Goal: Transaction & Acquisition: Purchase product/service

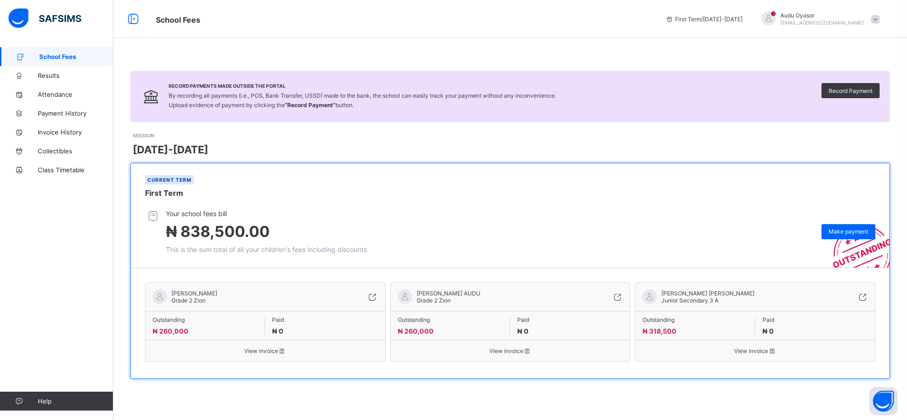
click at [433, 294] on span "[PERSON_NAME] AUDU" at bounding box center [449, 293] width 64 height 7
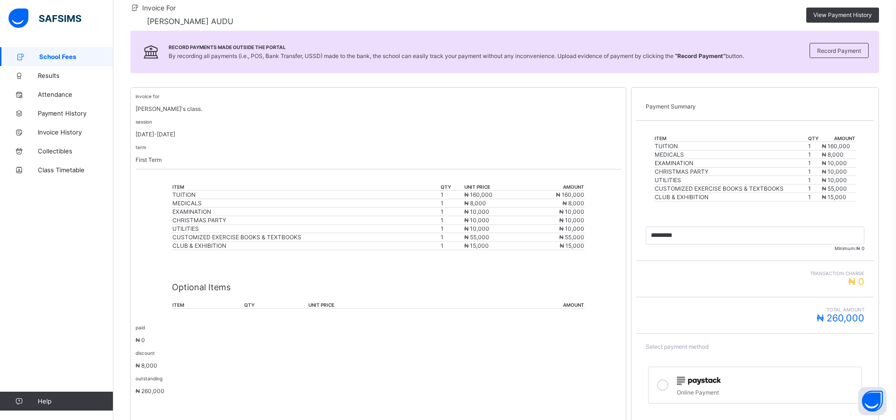
scroll to position [164, 0]
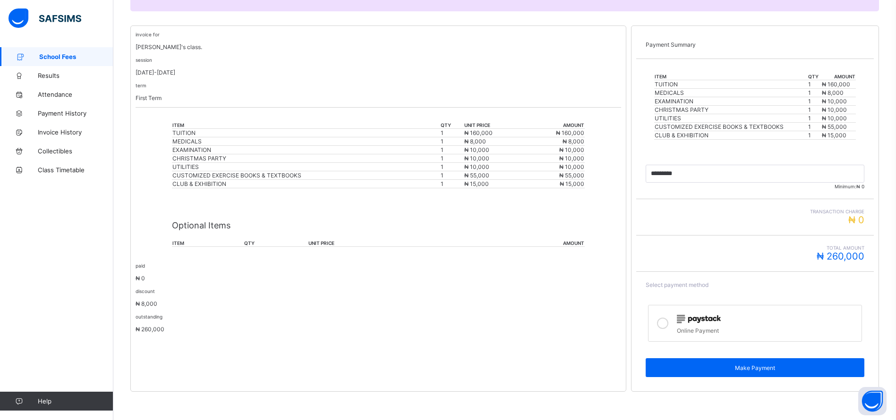
click at [672, 327] on div at bounding box center [662, 324] width 19 height 22
click at [747, 363] on div "Make Payment" at bounding box center [755, 367] width 219 height 19
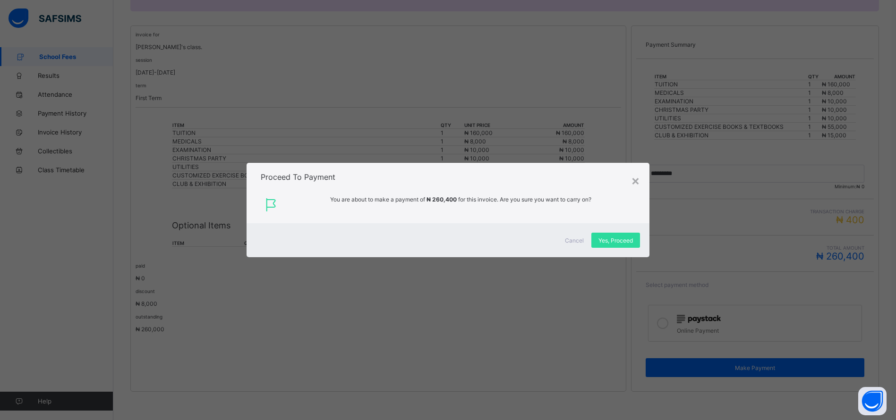
click at [608, 235] on div "Yes, Proceed" at bounding box center [615, 240] width 49 height 15
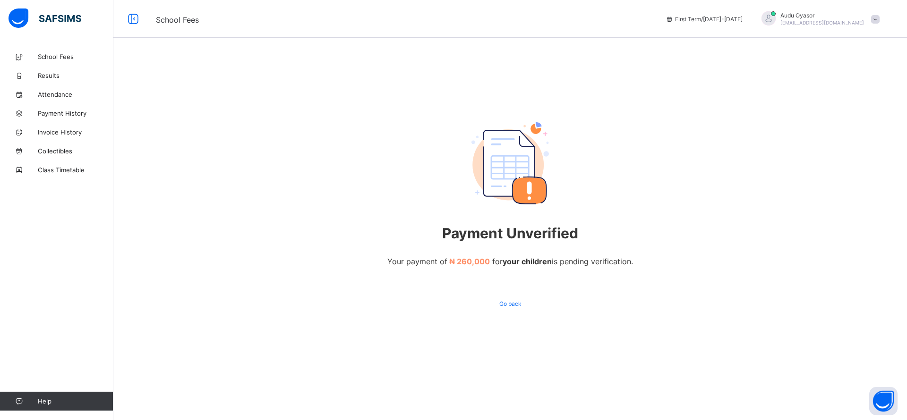
click at [59, 58] on span "School Fees" at bounding box center [76, 57] width 76 height 8
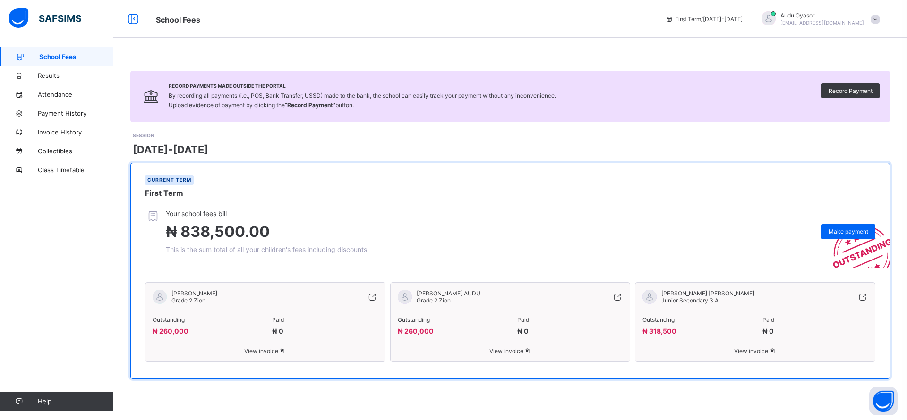
click at [874, 21] on span at bounding box center [875, 19] width 9 height 9
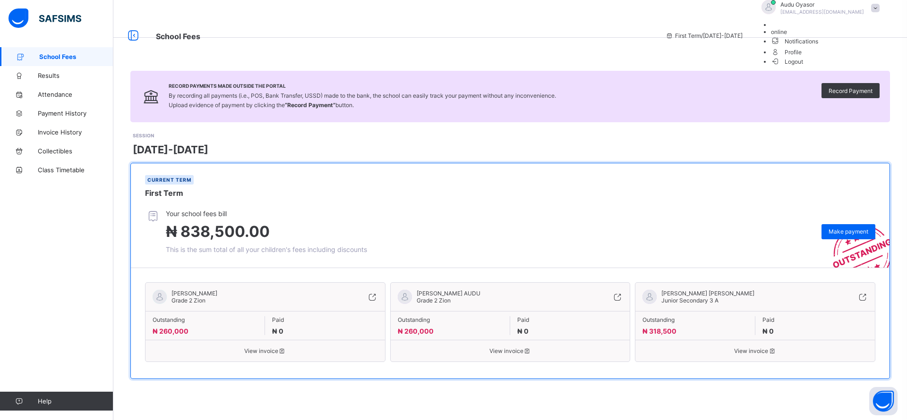
click at [803, 67] on span "Logout" at bounding box center [787, 62] width 33 height 10
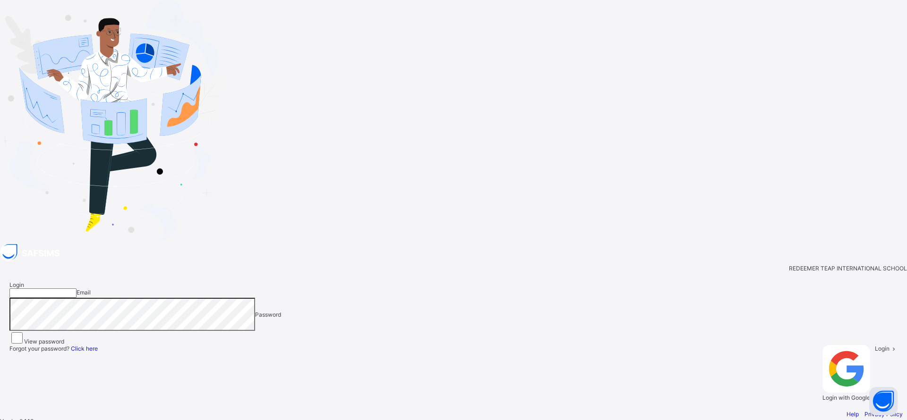
click at [77, 289] on input "email" at bounding box center [42, 293] width 67 height 9
type input "**********"
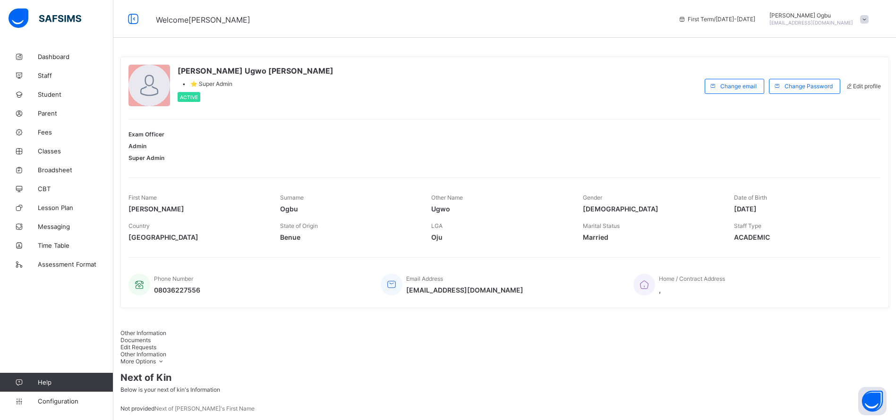
click at [868, 21] on span at bounding box center [864, 19] width 9 height 9
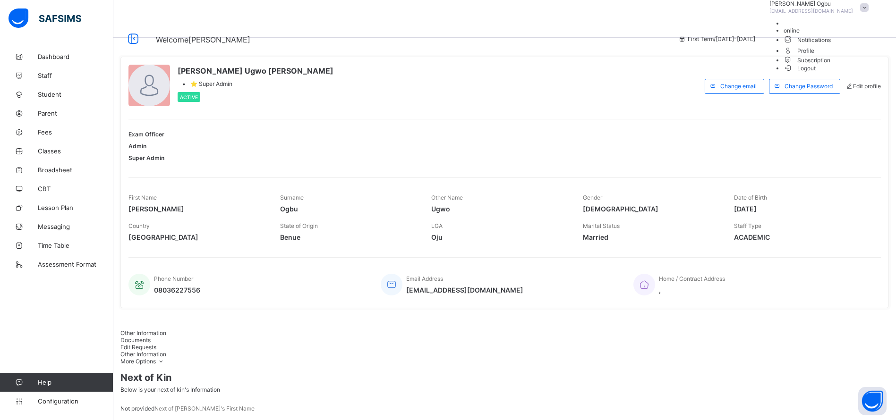
click at [816, 73] on span "Logout" at bounding box center [799, 68] width 33 height 10
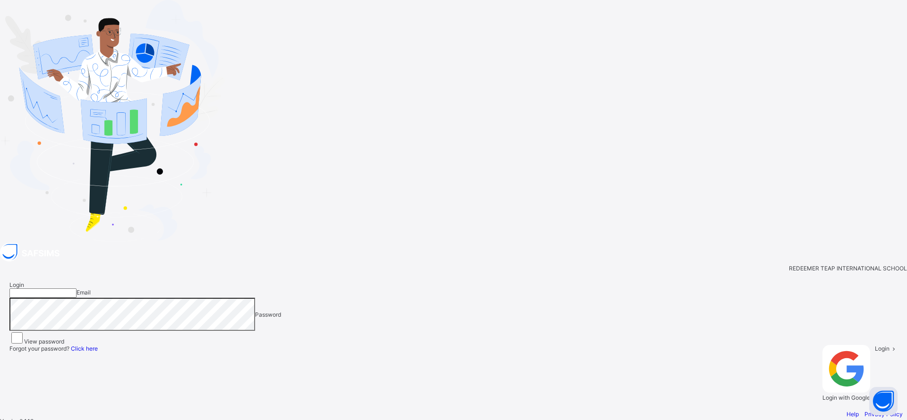
click at [77, 289] on input "email" at bounding box center [42, 293] width 67 height 9
type input "**********"
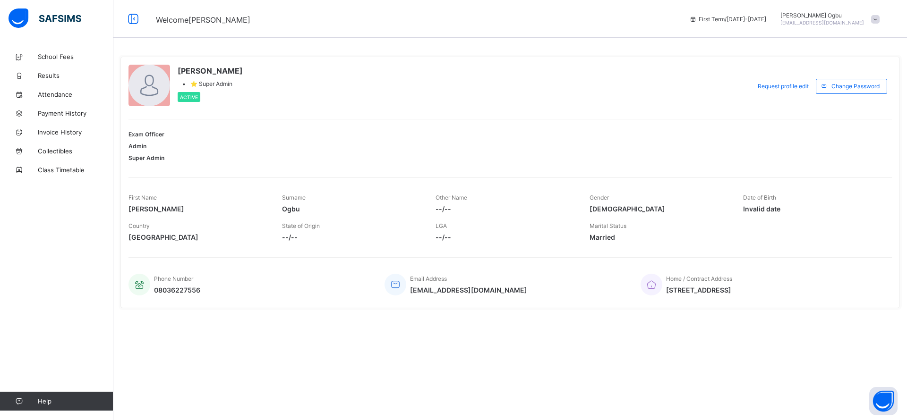
click at [58, 59] on span "School Fees" at bounding box center [76, 57] width 76 height 8
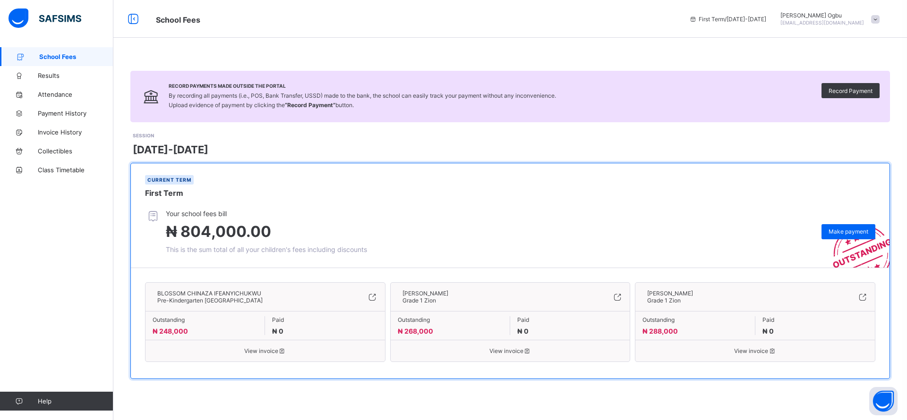
click at [749, 358] on div "[PERSON_NAME] Grade 1 Zion Outstanding ₦ 288,000 Paid ₦ 0 View invoice" at bounding box center [755, 322] width 240 height 80
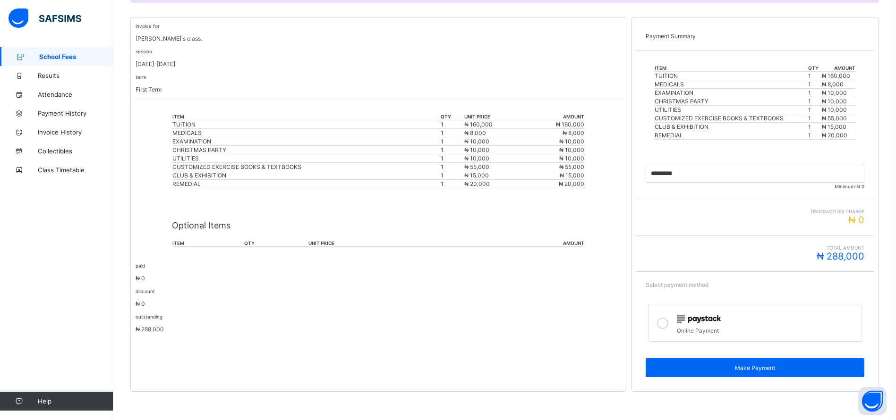
scroll to position [173, 0]
click at [668, 327] on icon at bounding box center [662, 323] width 11 height 11
click at [726, 366] on span "Make Payment" at bounding box center [755, 368] width 204 height 7
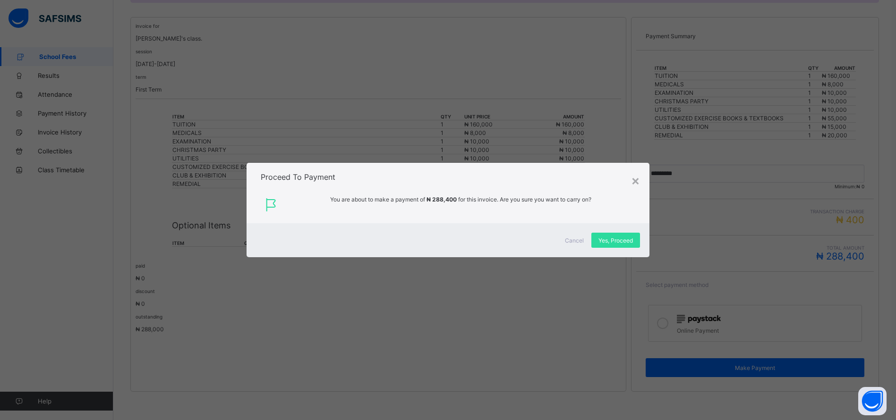
click at [609, 238] on span "Yes, Proceed" at bounding box center [615, 240] width 34 height 7
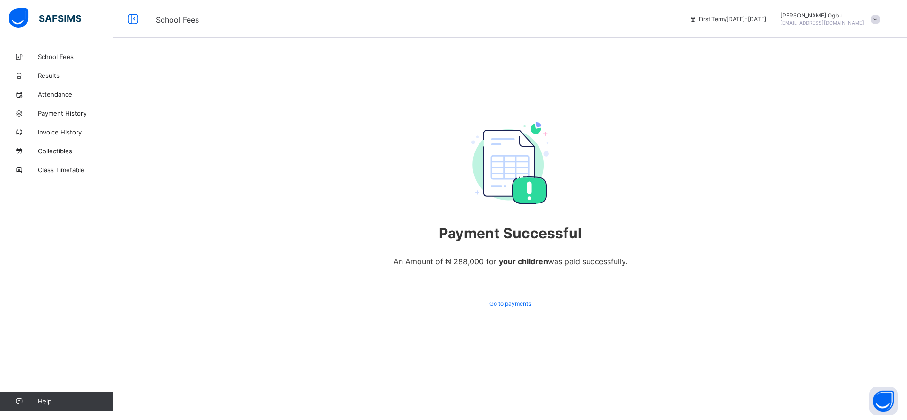
click at [875, 21] on span at bounding box center [875, 19] width 9 height 9
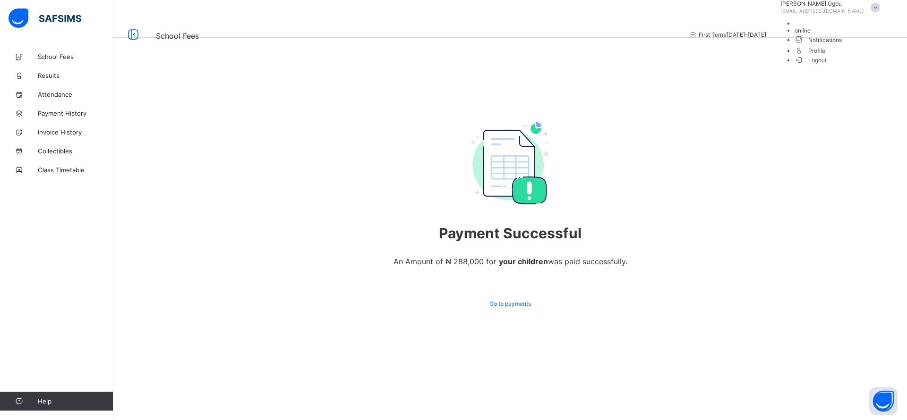
click at [827, 65] on span "Logout" at bounding box center [810, 60] width 33 height 10
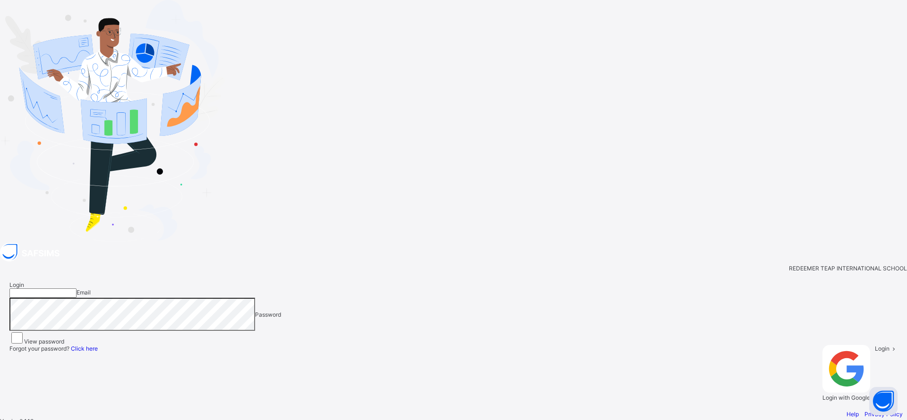
click at [77, 289] on input "email" at bounding box center [42, 293] width 67 height 9
paste input "**********"
type input "**********"
click at [889, 345] on icon at bounding box center [893, 348] width 8 height 7
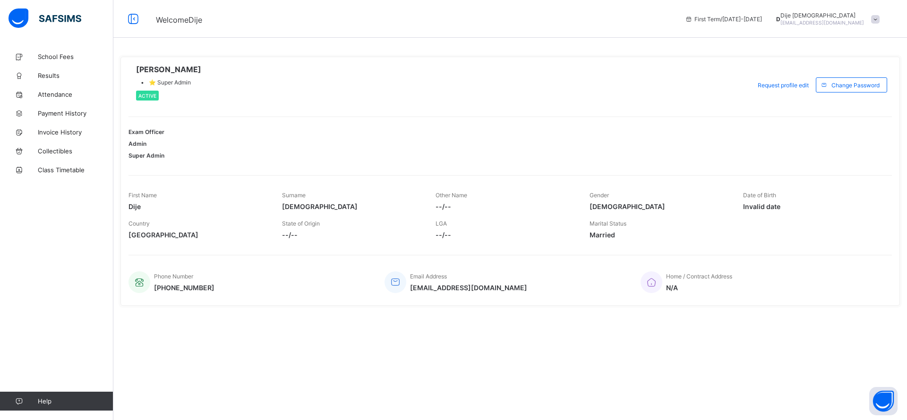
click at [49, 59] on span "School Fees" at bounding box center [76, 57] width 76 height 8
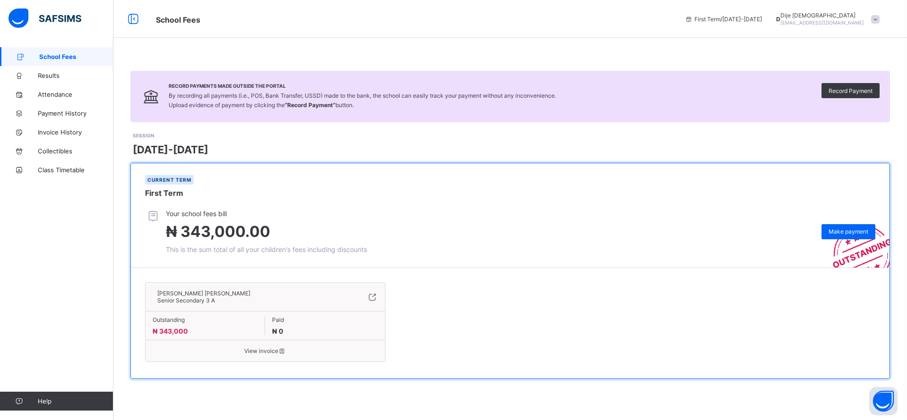
click at [840, 230] on span "Make payment" at bounding box center [848, 231] width 40 height 7
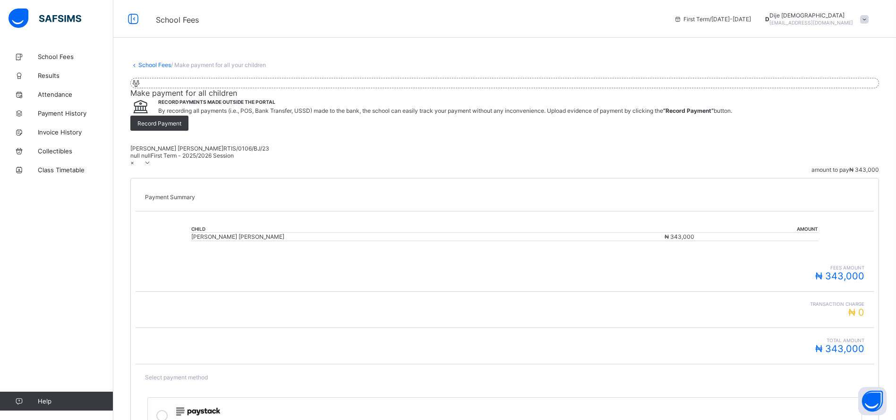
scroll to position [108, 0]
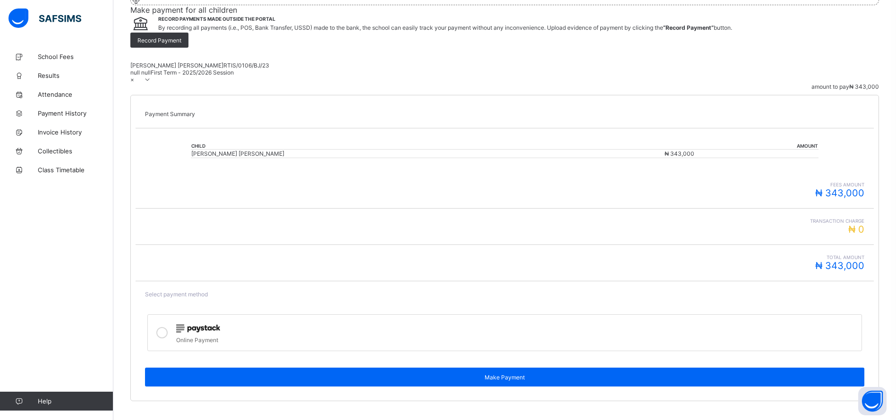
click at [220, 324] on img at bounding box center [198, 328] width 44 height 9
click at [689, 368] on div "Make Payment" at bounding box center [504, 377] width 719 height 19
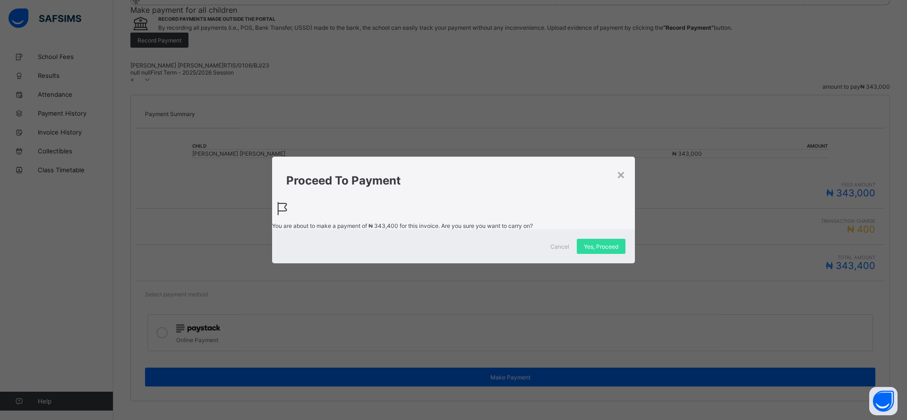
click at [605, 254] on div "Yes, Proceed" at bounding box center [601, 246] width 49 height 15
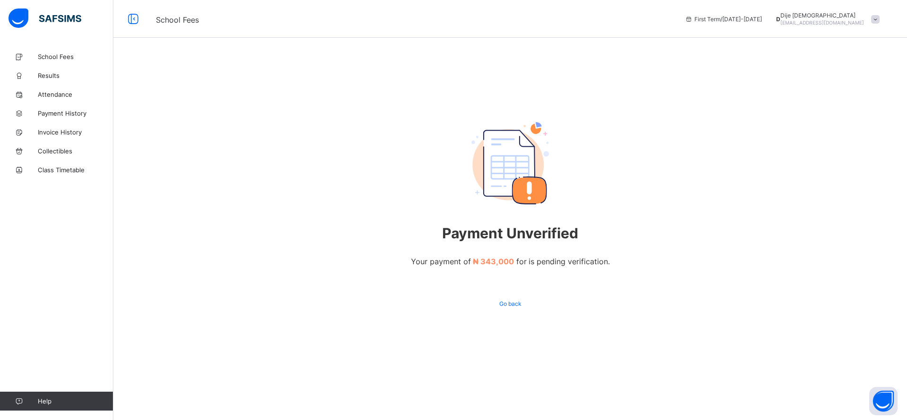
click at [0, 386] on div "School Fees Results Attendance Payment History Invoice History Collectibles Cla…" at bounding box center [56, 229] width 113 height 383
click at [50, 61] on link "School Fees" at bounding box center [56, 56] width 113 height 19
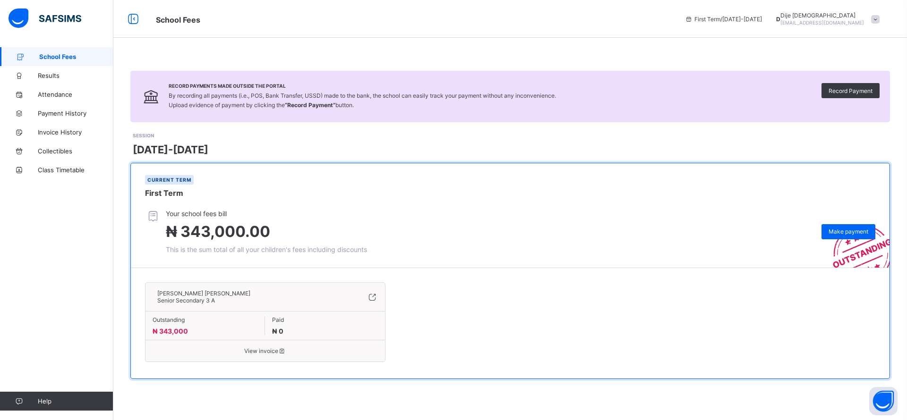
click at [874, 24] on div "D [PERSON_NAME] [EMAIL_ADDRESS][DOMAIN_NAME]" at bounding box center [827, 19] width 113 height 14
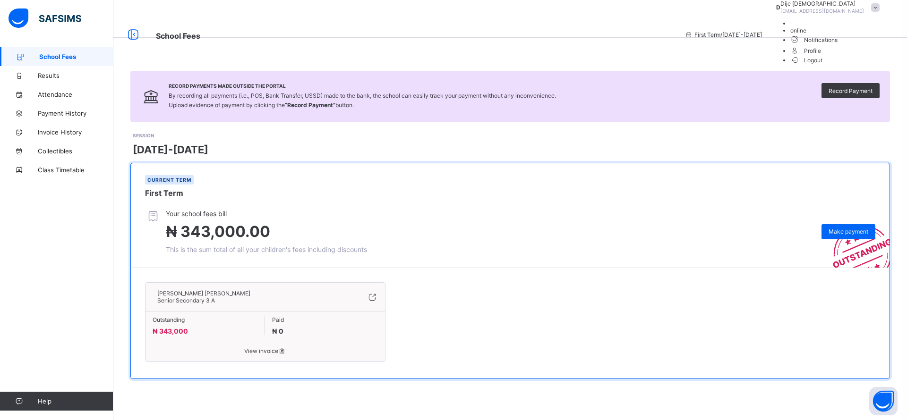
click at [823, 65] on span "Logout" at bounding box center [806, 60] width 33 height 10
